Goal: Navigation & Orientation: Find specific page/section

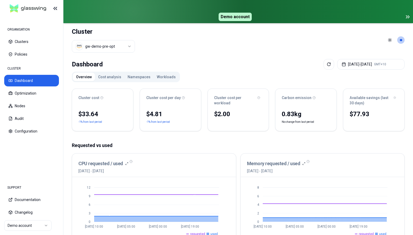
click at [410, 18] on icon at bounding box center [408, 17] width 6 height 6
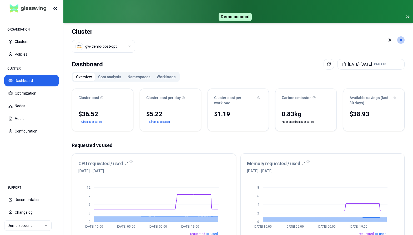
scroll to position [63, 0]
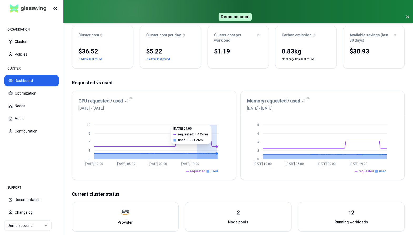
drag, startPoint x: 197, startPoint y: 140, endPoint x: 217, endPoint y: 142, distance: 19.8
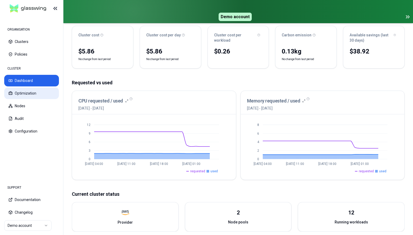
click at [19, 90] on button "Optimization" at bounding box center [31, 93] width 55 height 12
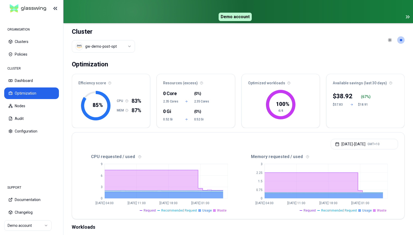
click at [407, 17] on icon at bounding box center [406, 17] width 1 height 3
